Goal: Navigation & Orientation: Find specific page/section

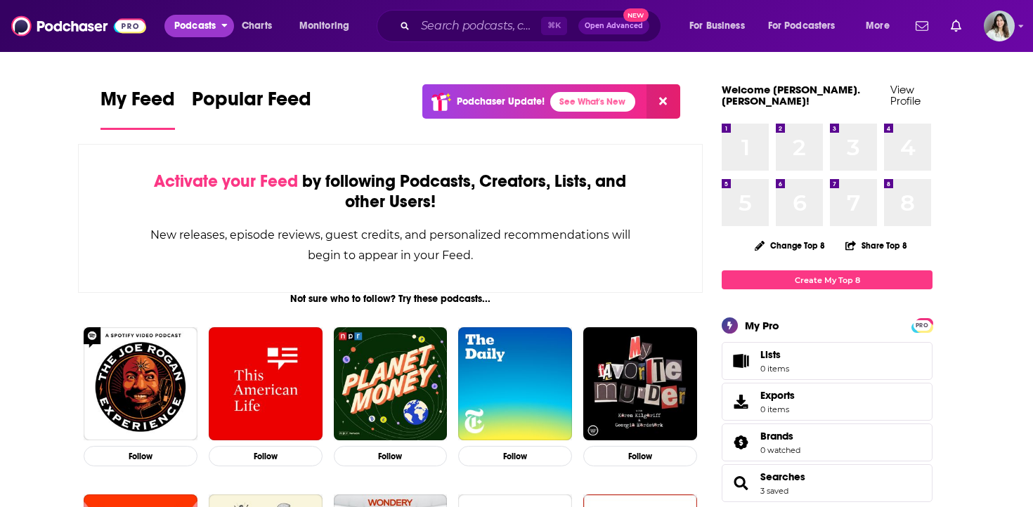
click at [199, 20] on span "Podcasts" at bounding box center [194, 26] width 41 height 20
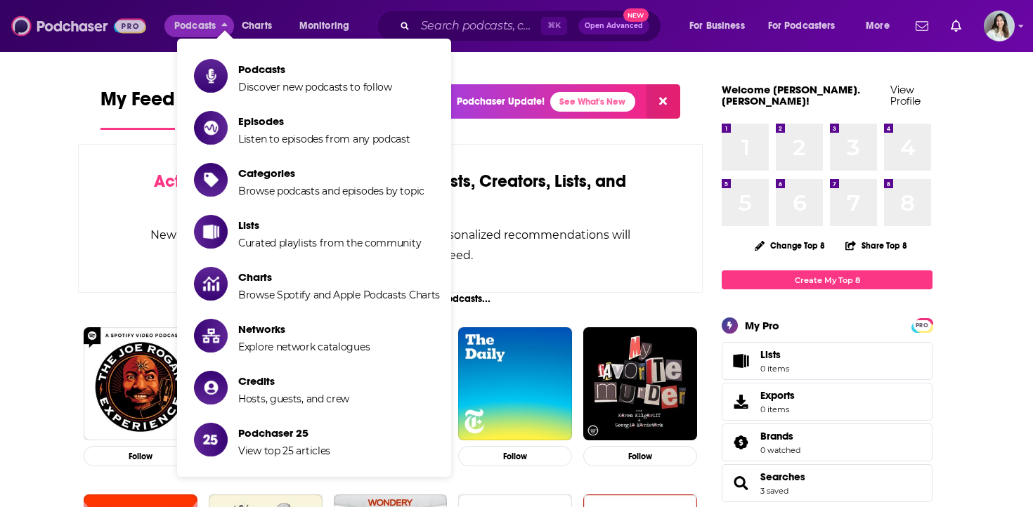
click at [100, 22] on img at bounding box center [78, 26] width 135 height 27
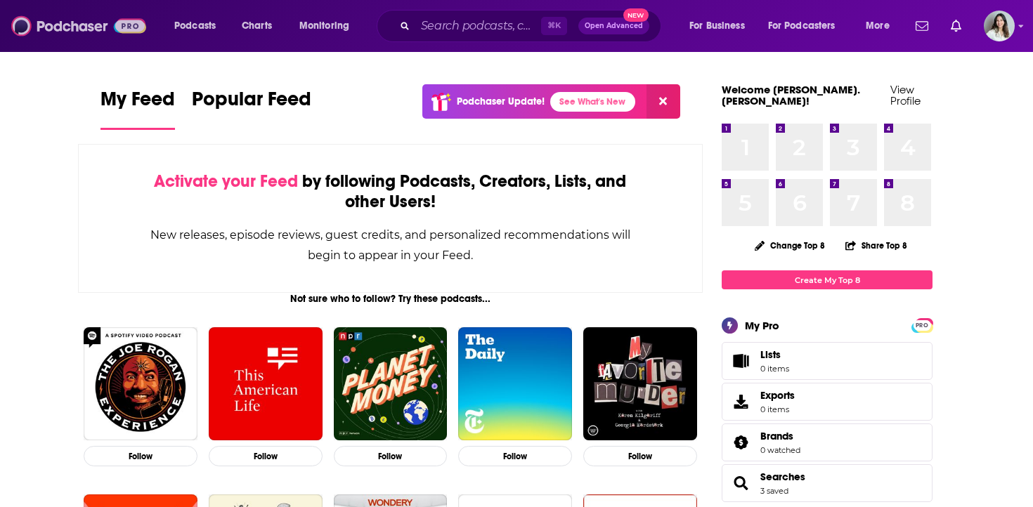
click at [128, 24] on img at bounding box center [78, 26] width 135 height 27
click at [337, 20] on span "Monitoring" at bounding box center [324, 26] width 50 height 20
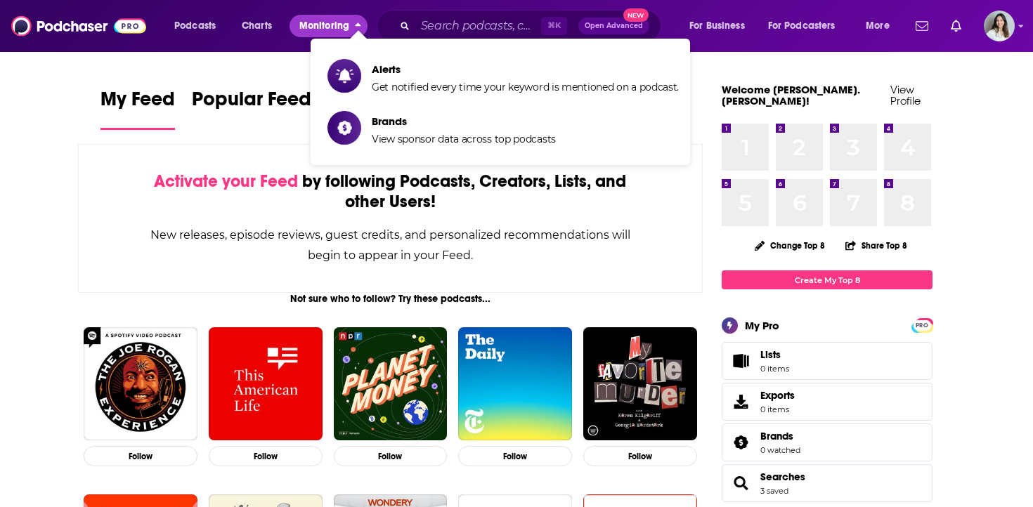
click at [337, 20] on span "Monitoring" at bounding box center [324, 26] width 50 height 20
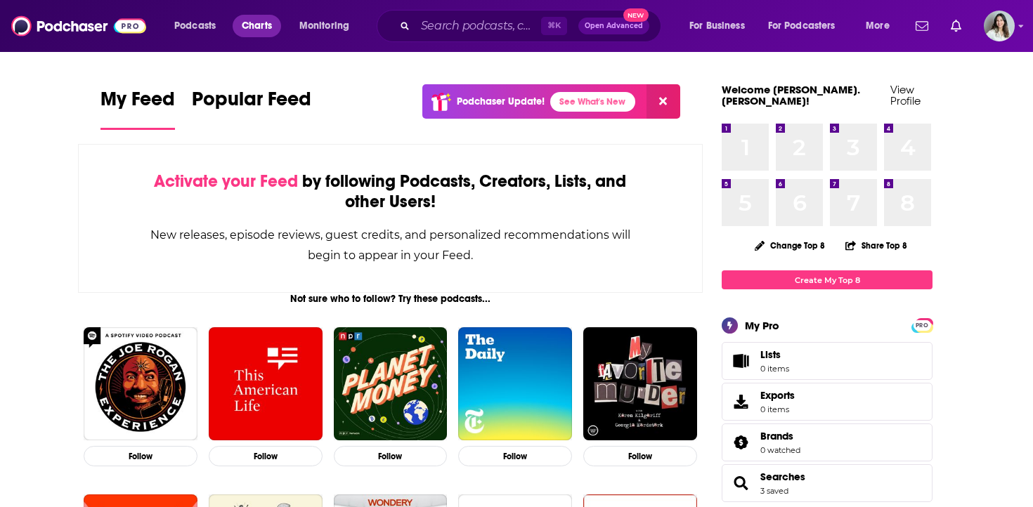
click at [270, 24] on span "Charts" at bounding box center [257, 26] width 30 height 20
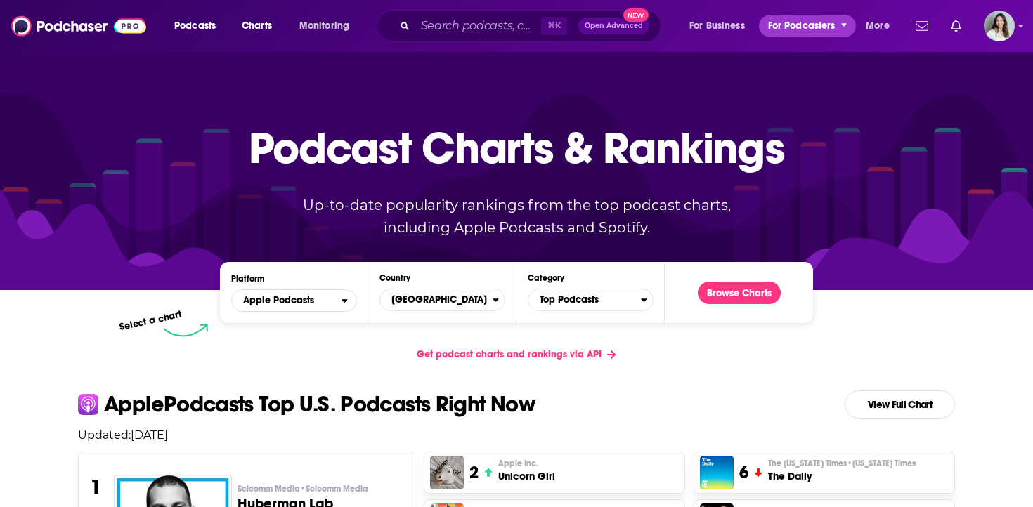
click at [816, 25] on span "For Podcasters" at bounding box center [801, 26] width 67 height 20
click at [731, 24] on span "For Business" at bounding box center [718, 26] width 56 height 20
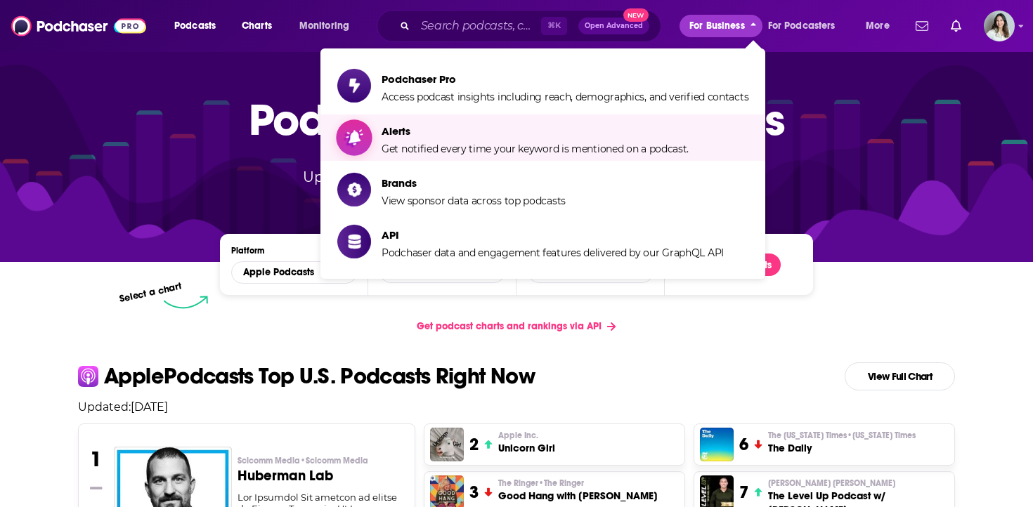
scroll to position [53, 0]
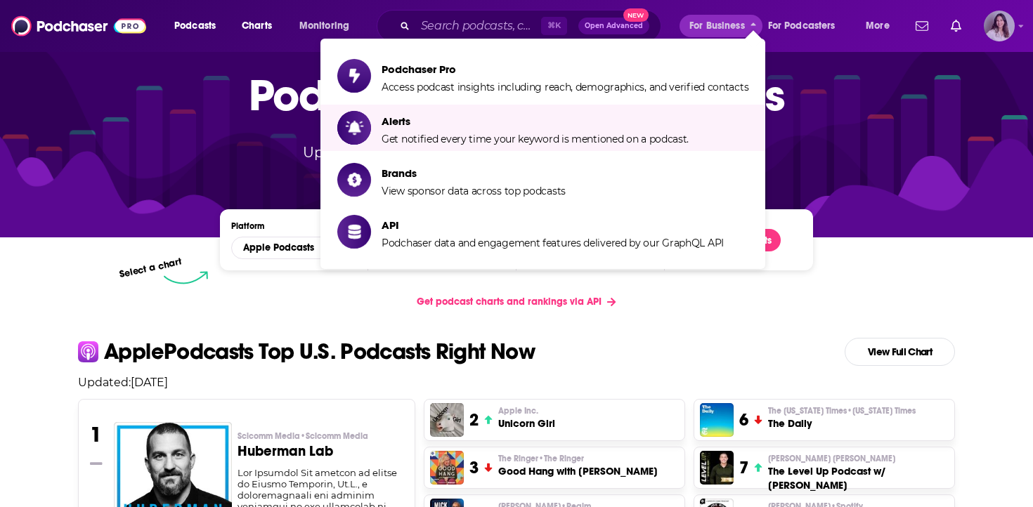
click at [1007, 32] on img "Logged in as clara.belmonte" at bounding box center [999, 26] width 31 height 31
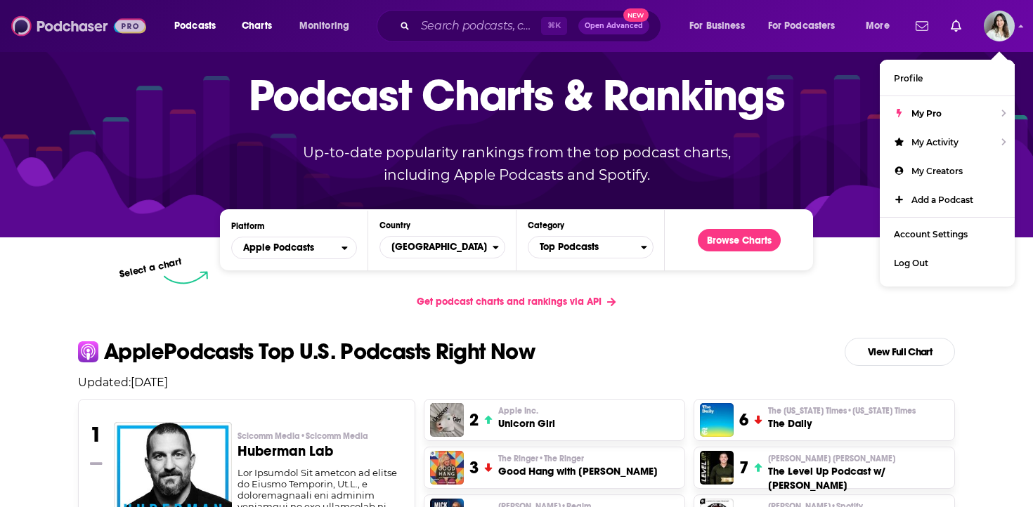
click at [11, 30] on img at bounding box center [78, 26] width 135 height 27
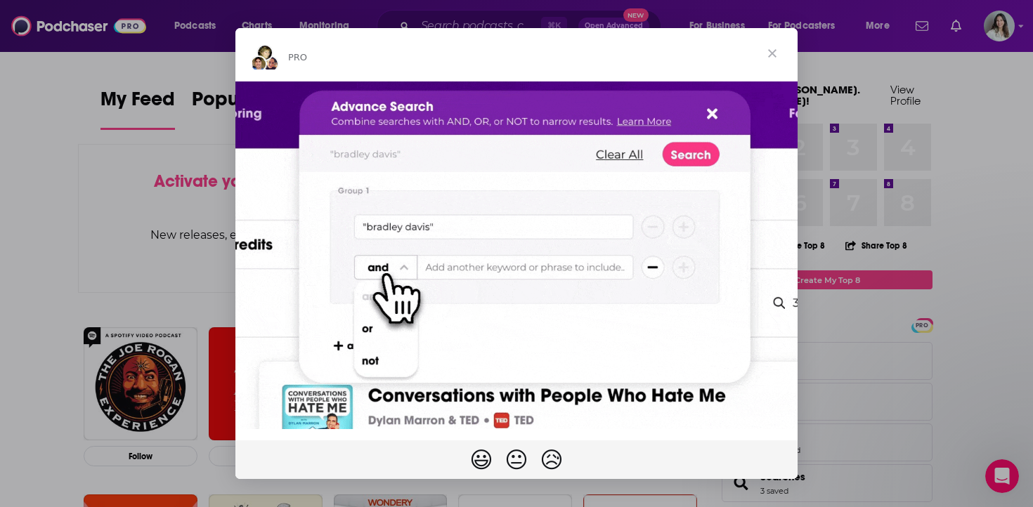
click at [780, 53] on span "Close" at bounding box center [772, 53] width 51 height 51
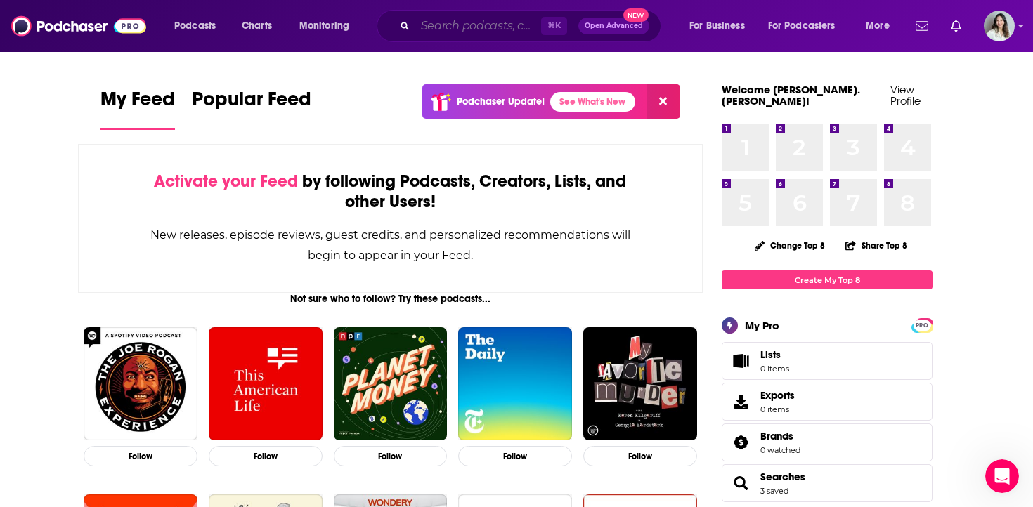
click at [500, 24] on input "Search podcasts, credits, & more..." at bounding box center [478, 26] width 126 height 22
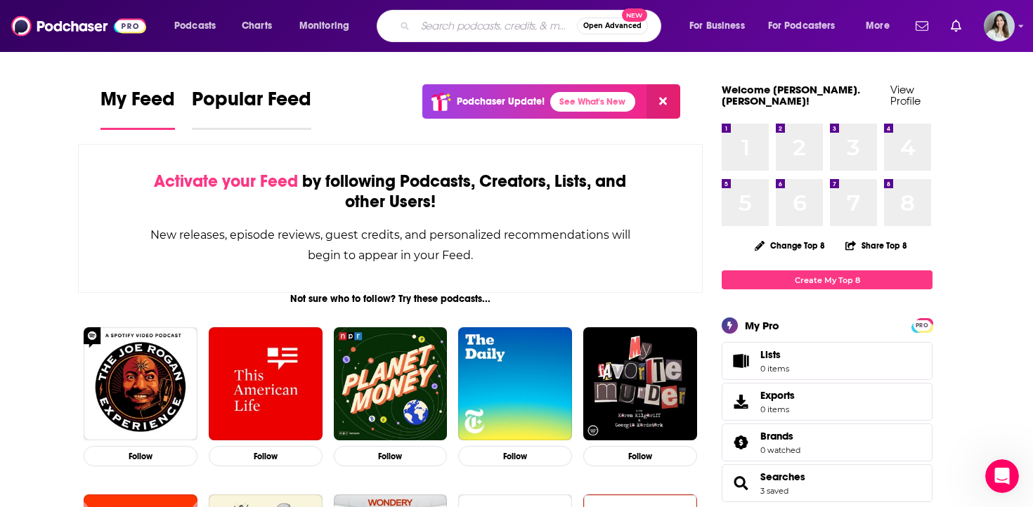
click at [198, 123] on link "Popular Feed" at bounding box center [251, 108] width 119 height 43
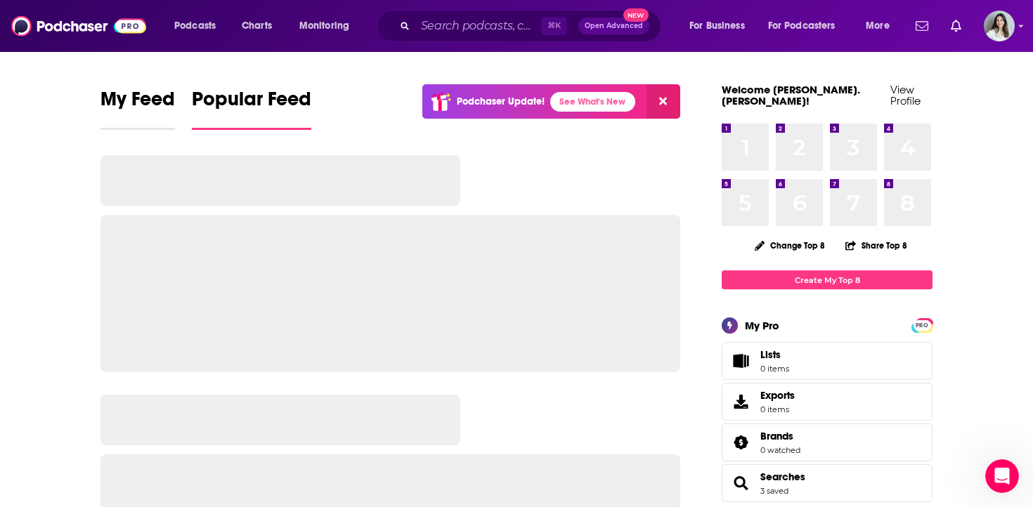
click at [153, 111] on span "My Feed" at bounding box center [138, 103] width 75 height 32
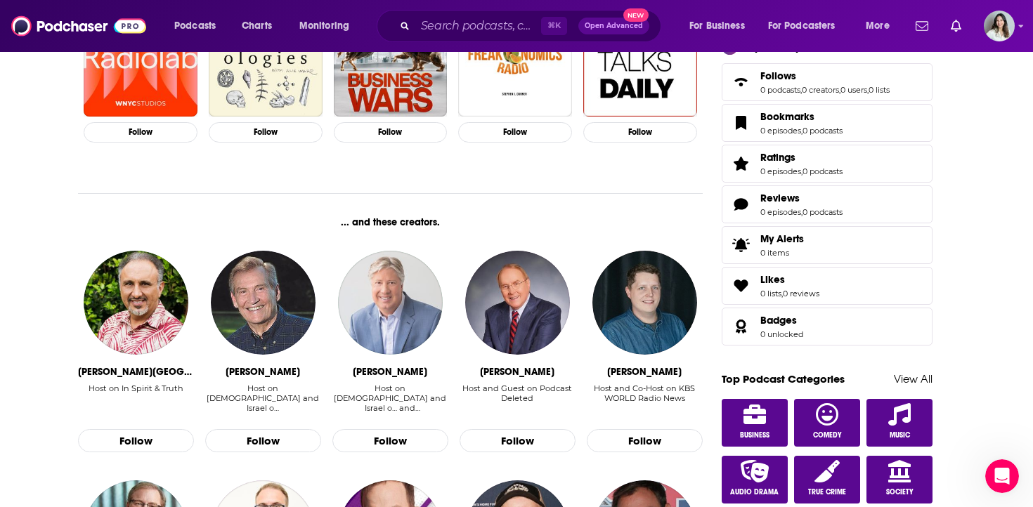
scroll to position [545, 0]
